Goal: Check status: Check status

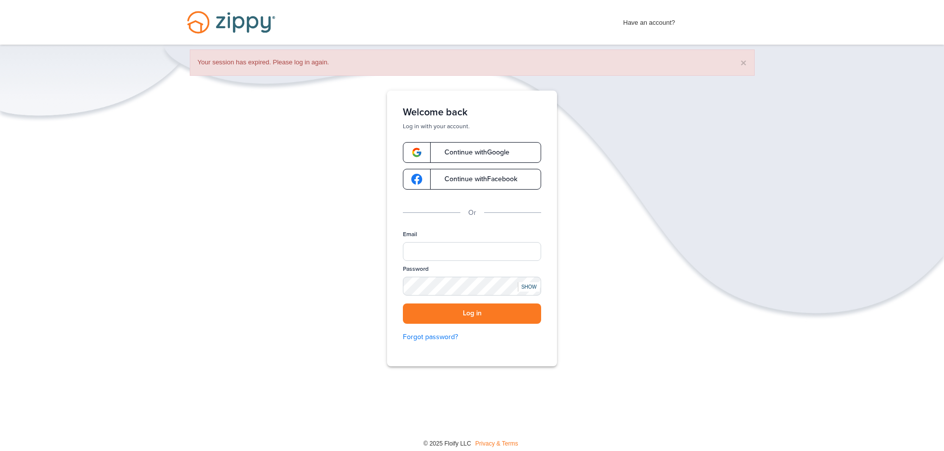
click at [477, 154] on span "Continue with Google" at bounding box center [471, 152] width 75 height 7
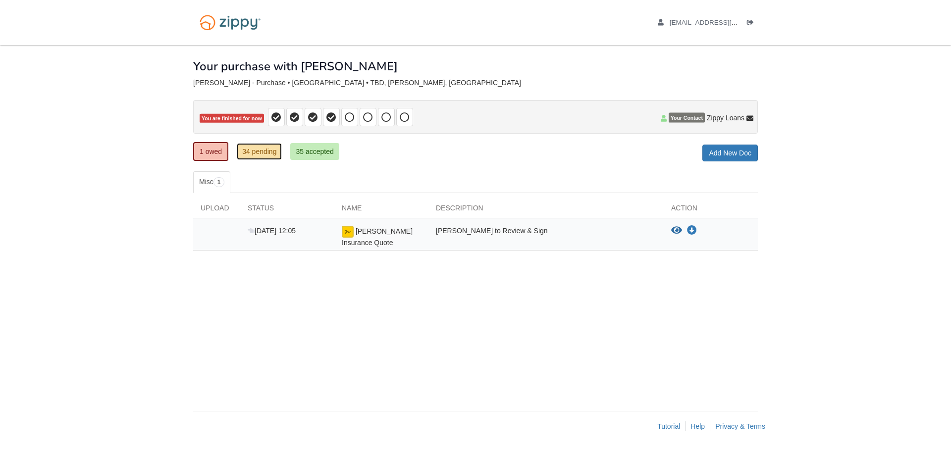
click at [265, 152] on link "34 pending" at bounding box center [259, 151] width 45 height 17
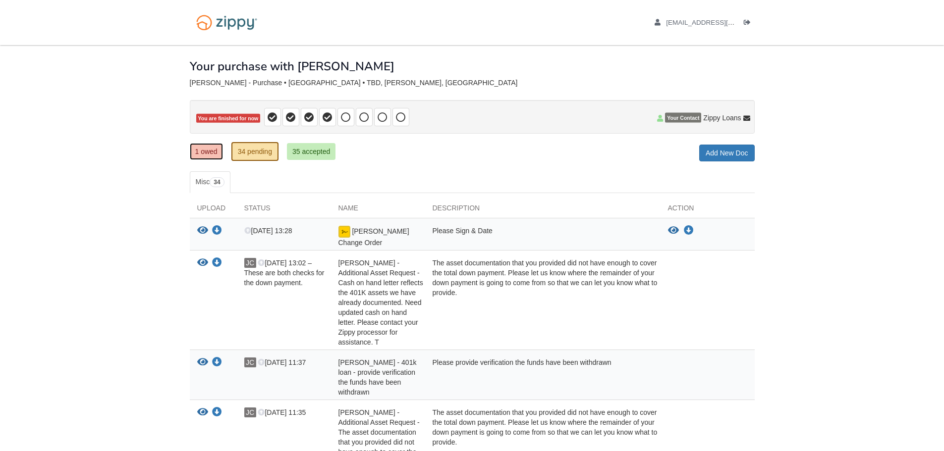
click at [203, 146] on link "1 owed" at bounding box center [206, 151] width 33 height 17
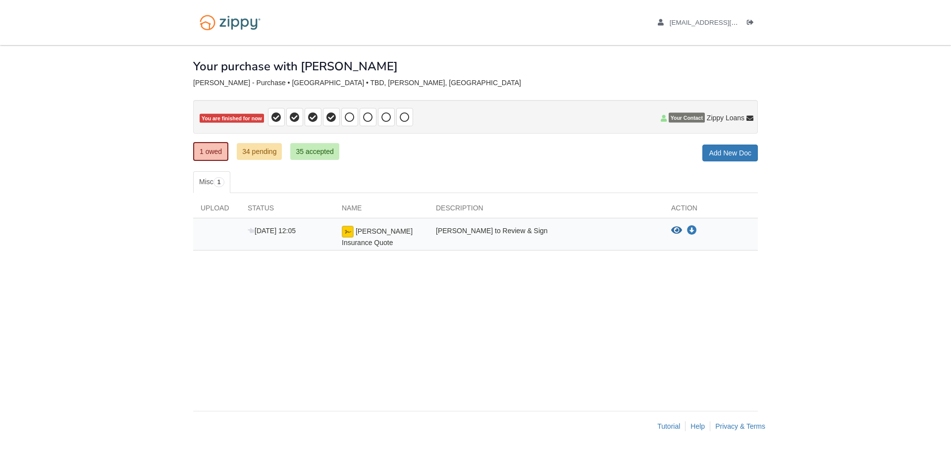
click at [433, 335] on div "× × × Pending Add Document Notice document will be included in the email sent t…" at bounding box center [475, 223] width 565 height 356
click at [681, 231] on icon "View Wrona Insurance Quote" at bounding box center [676, 231] width 11 height 10
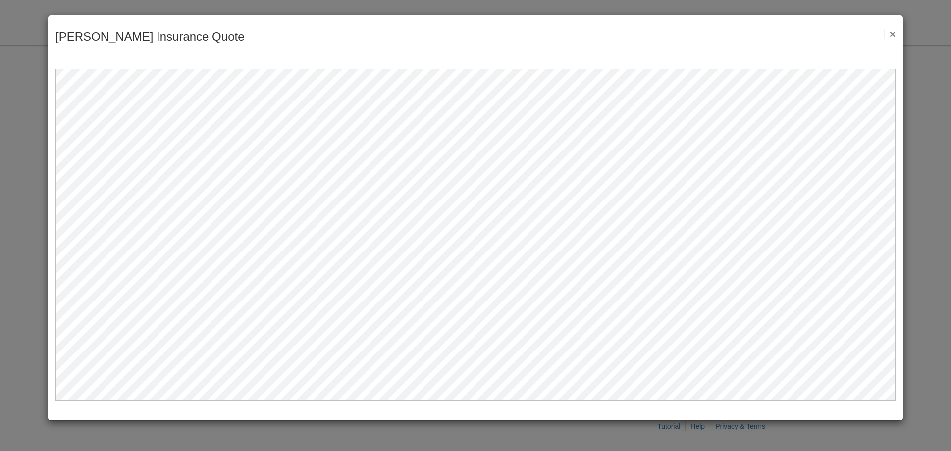
click at [892, 34] on button "×" at bounding box center [889, 34] width 11 height 10
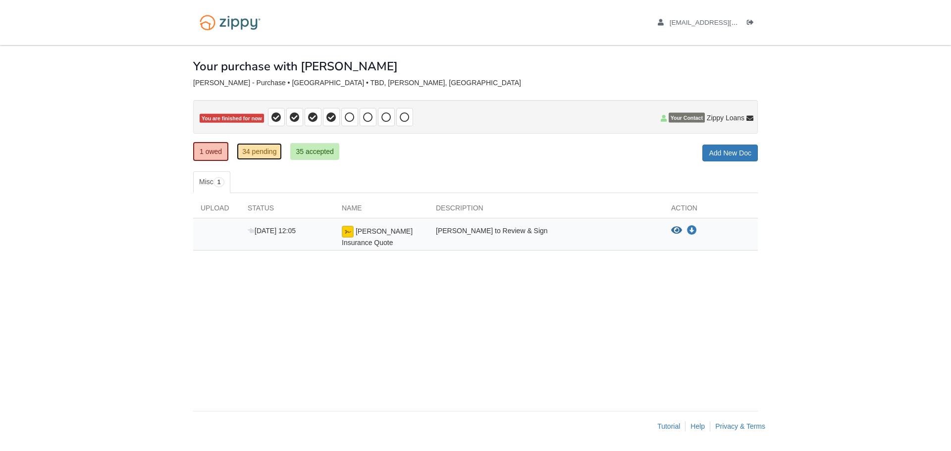
click at [248, 153] on link "34 pending" at bounding box center [259, 151] width 45 height 17
